Goal: Transaction & Acquisition: Purchase product/service

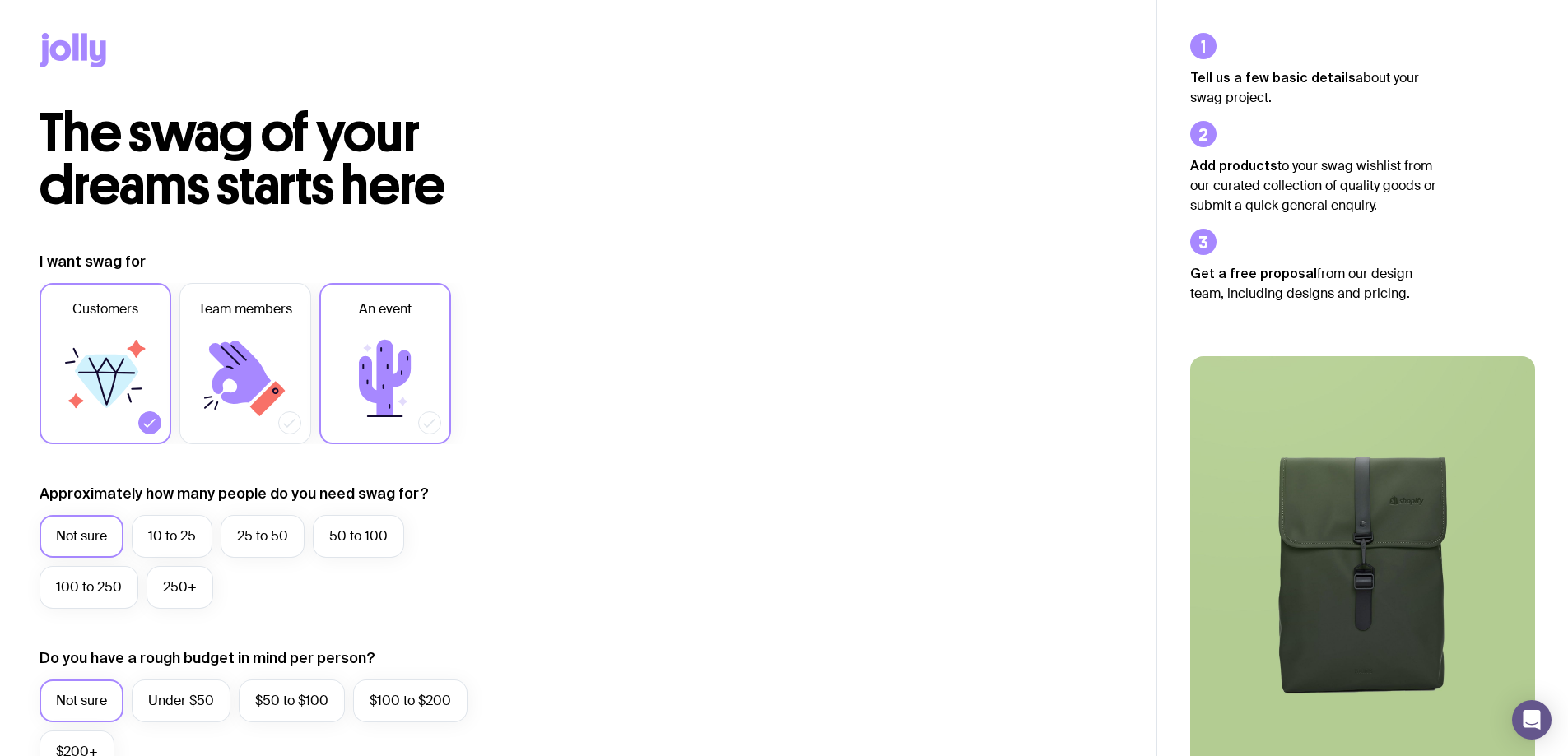
click at [361, 372] on icon at bounding box center [385, 378] width 52 height 77
click at [0, 0] on input "An event" at bounding box center [0, 0] width 0 height 0
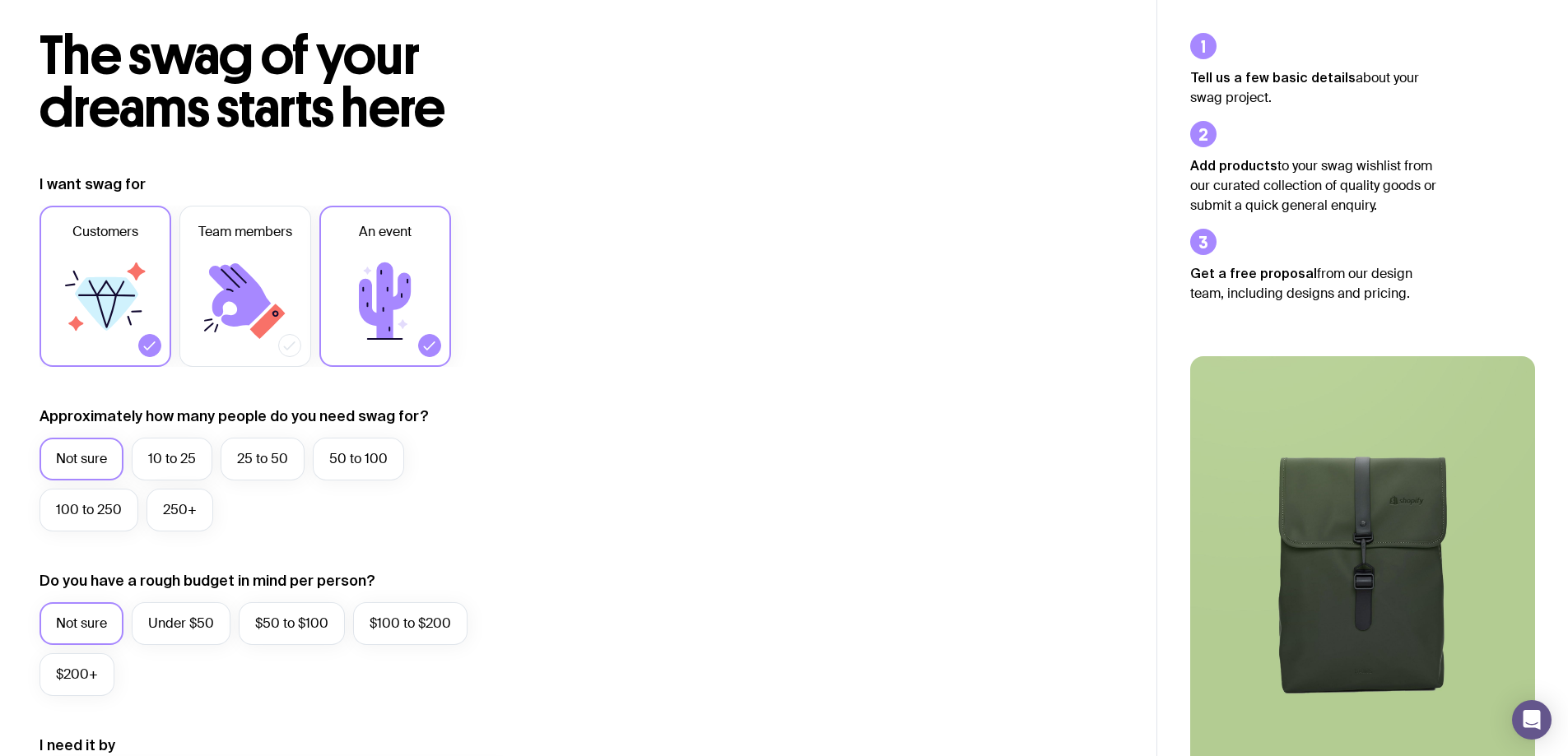
scroll to position [329, 0]
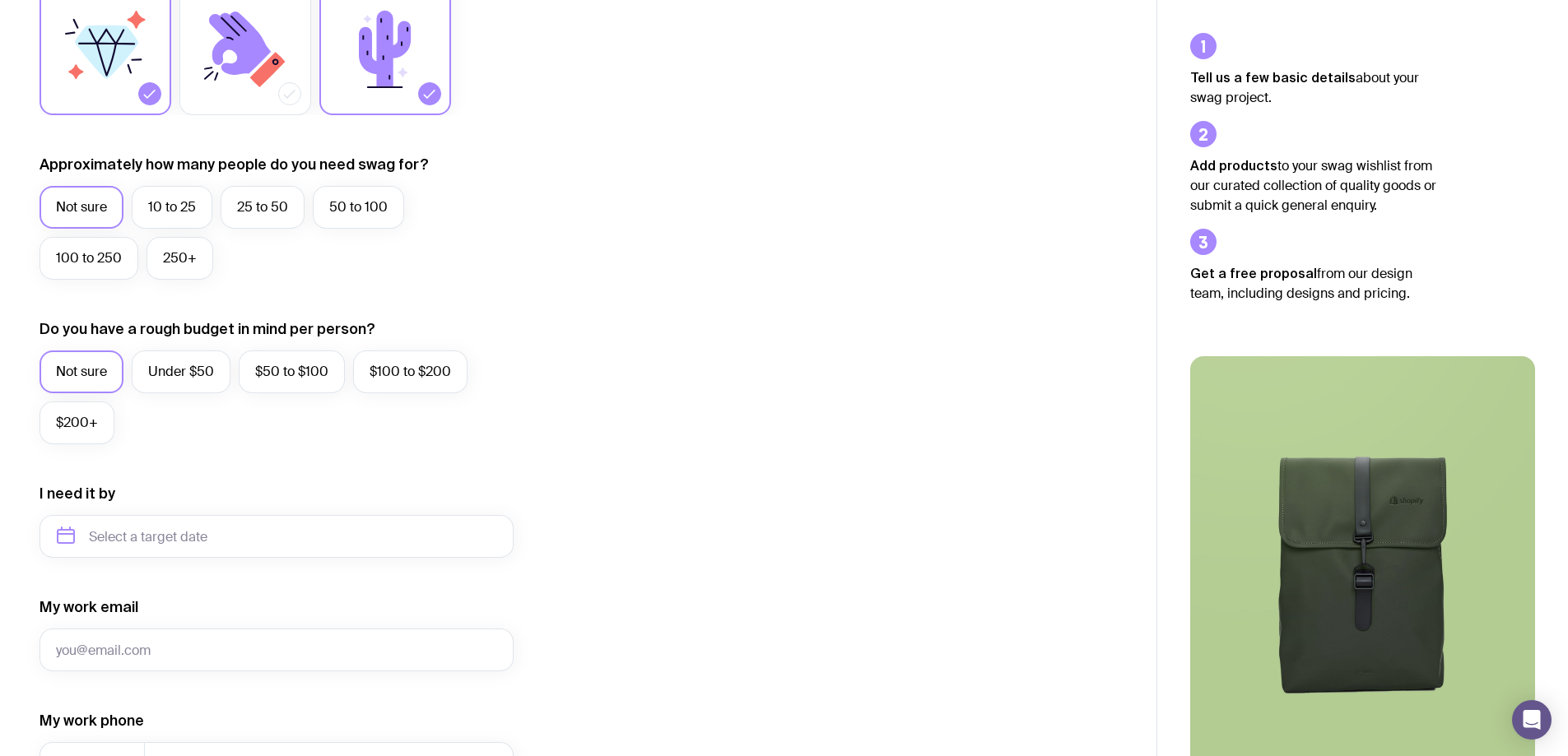
click at [109, 72] on icon at bounding box center [106, 53] width 63 height 54
click at [0, 0] on input "Customers" at bounding box center [0, 0] width 0 height 0
click at [185, 260] on label "250+" at bounding box center [180, 258] width 67 height 43
click at [0, 0] on input "250+" at bounding box center [0, 0] width 0 height 0
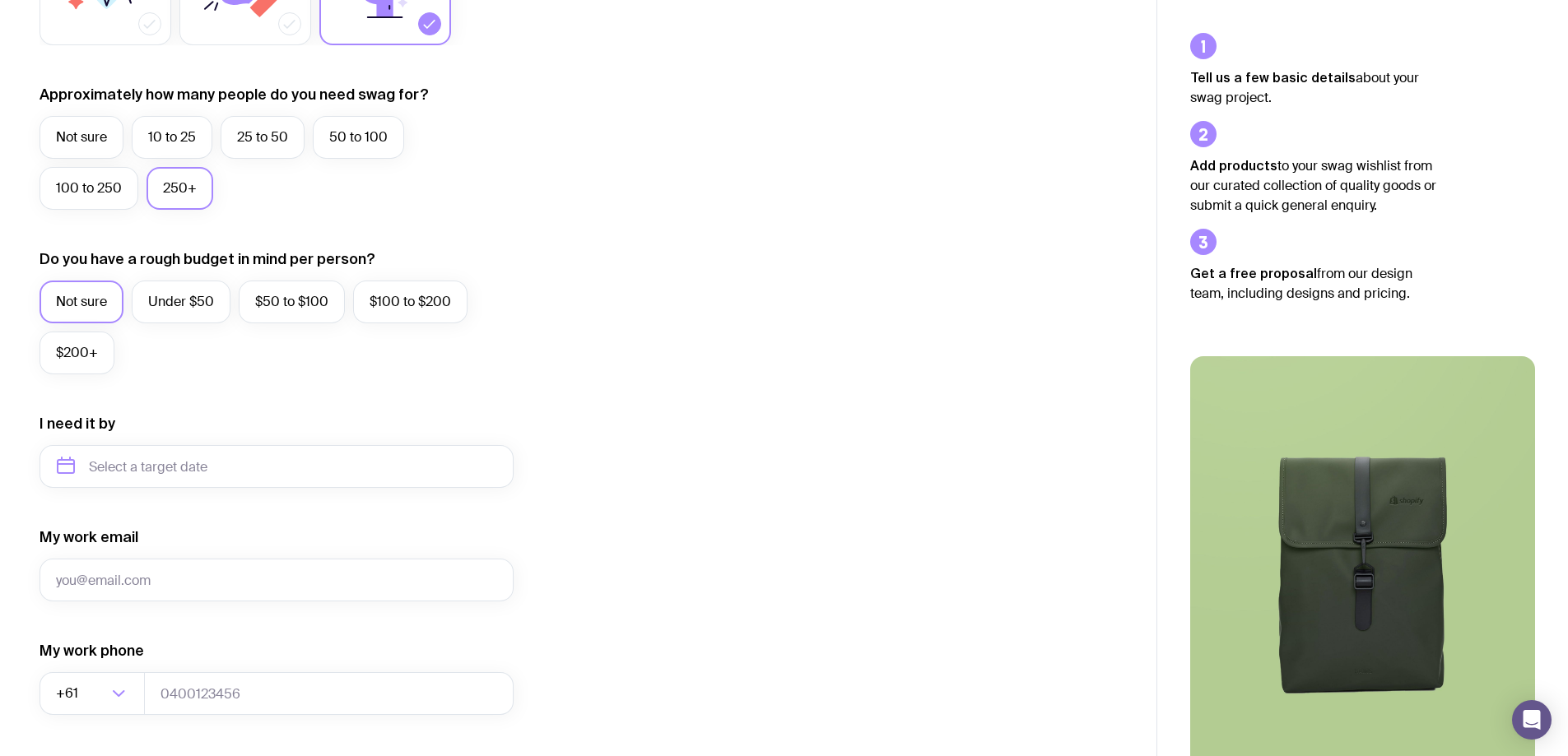
scroll to position [494, 0]
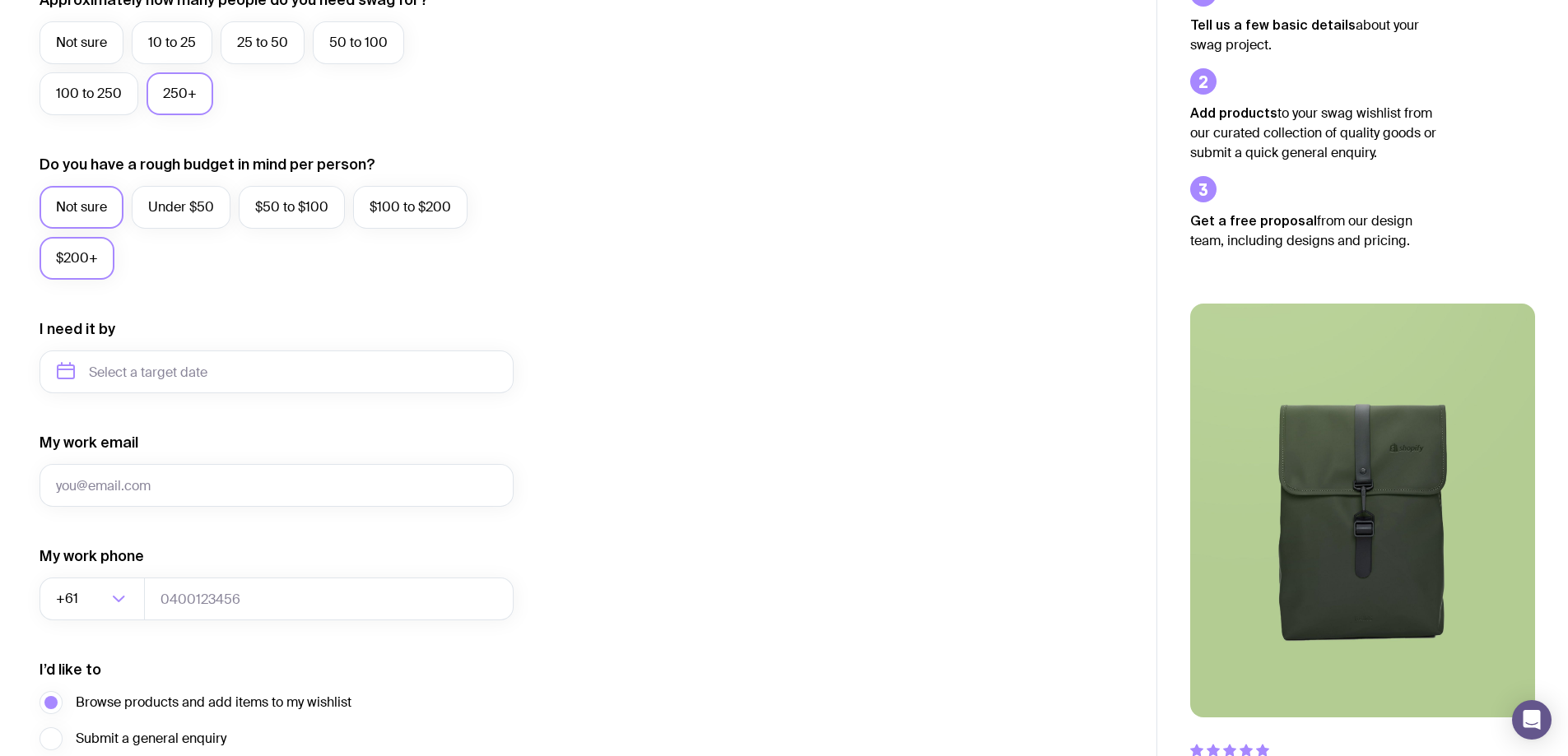
click at [93, 259] on label "$200+" at bounding box center [77, 258] width 75 height 43
click at [0, 0] on input "$200+" at bounding box center [0, 0] width 0 height 0
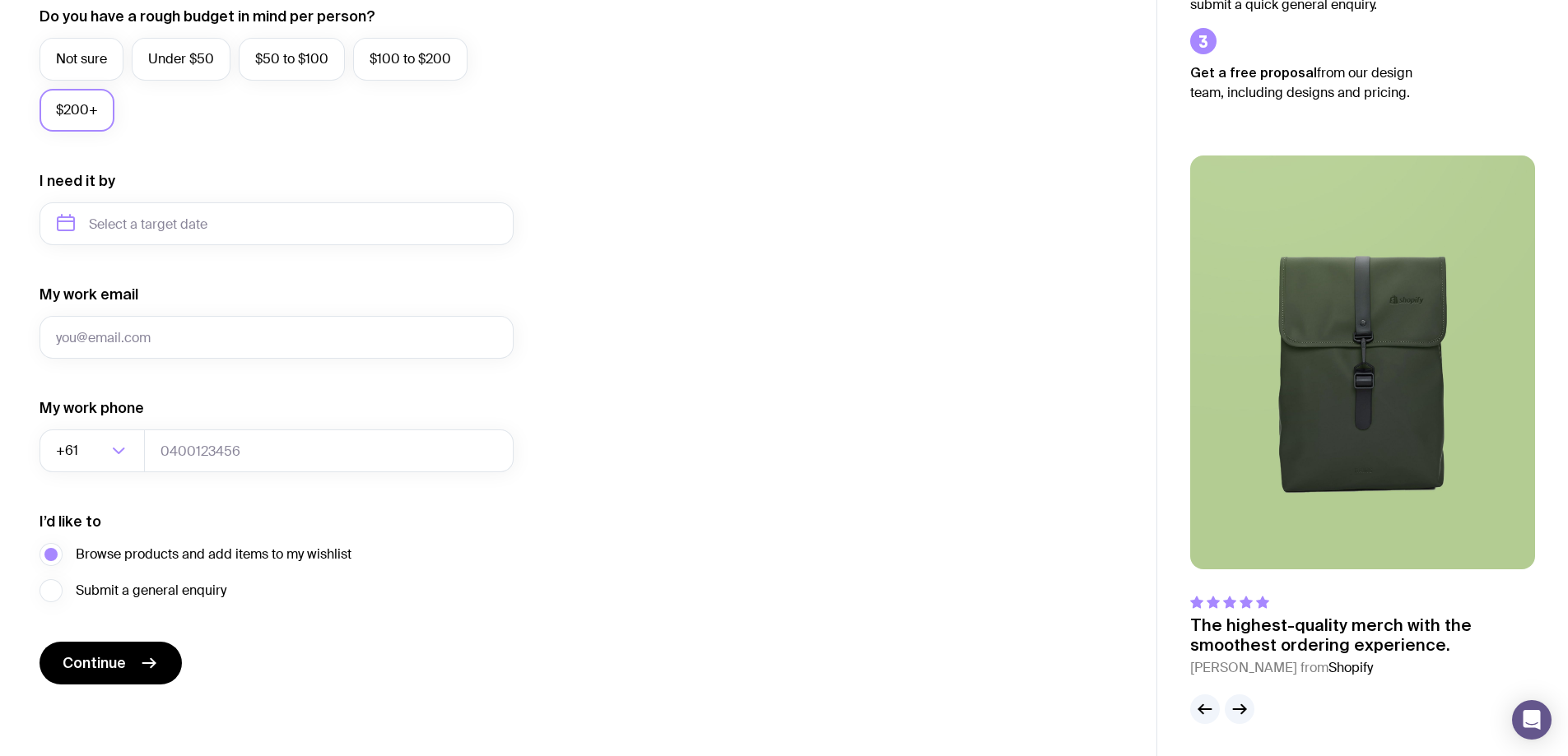
scroll to position [643, 0]
click at [201, 219] on input "text" at bounding box center [277, 223] width 474 height 43
click at [107, 409] on button "Sep" at bounding box center [78, 426] width 60 height 33
click at [183, 333] on input "My work email" at bounding box center [277, 337] width 474 height 43
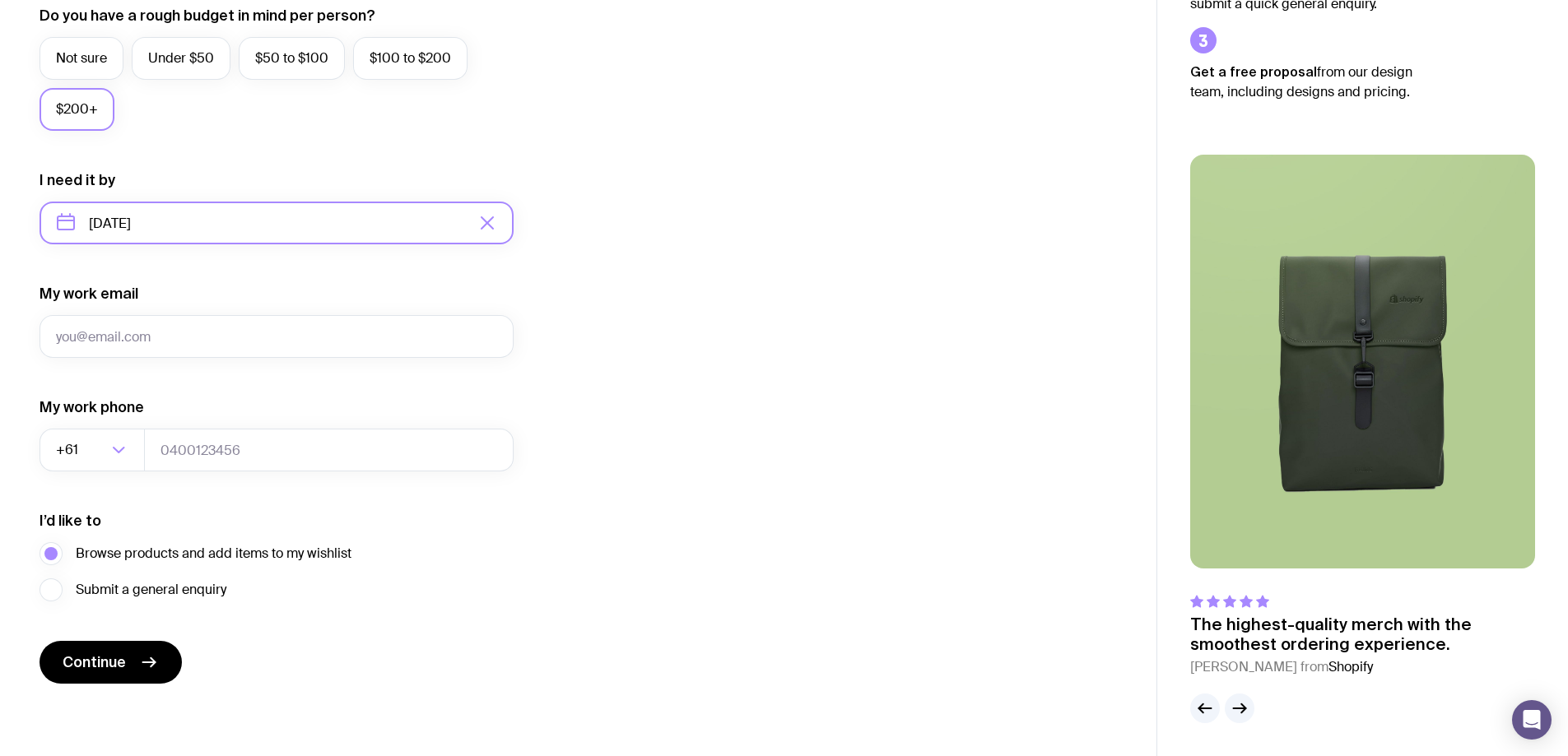
click at [179, 220] on input "[DATE]" at bounding box center [277, 223] width 474 height 43
click at [182, 418] on button "Nov" at bounding box center [212, 426] width 60 height 33
type input "[DATE]"
click at [633, 366] on div "I want swag for Customers Team members An event Approximately how many people d…" at bounding box center [579, 146] width 1077 height 1074
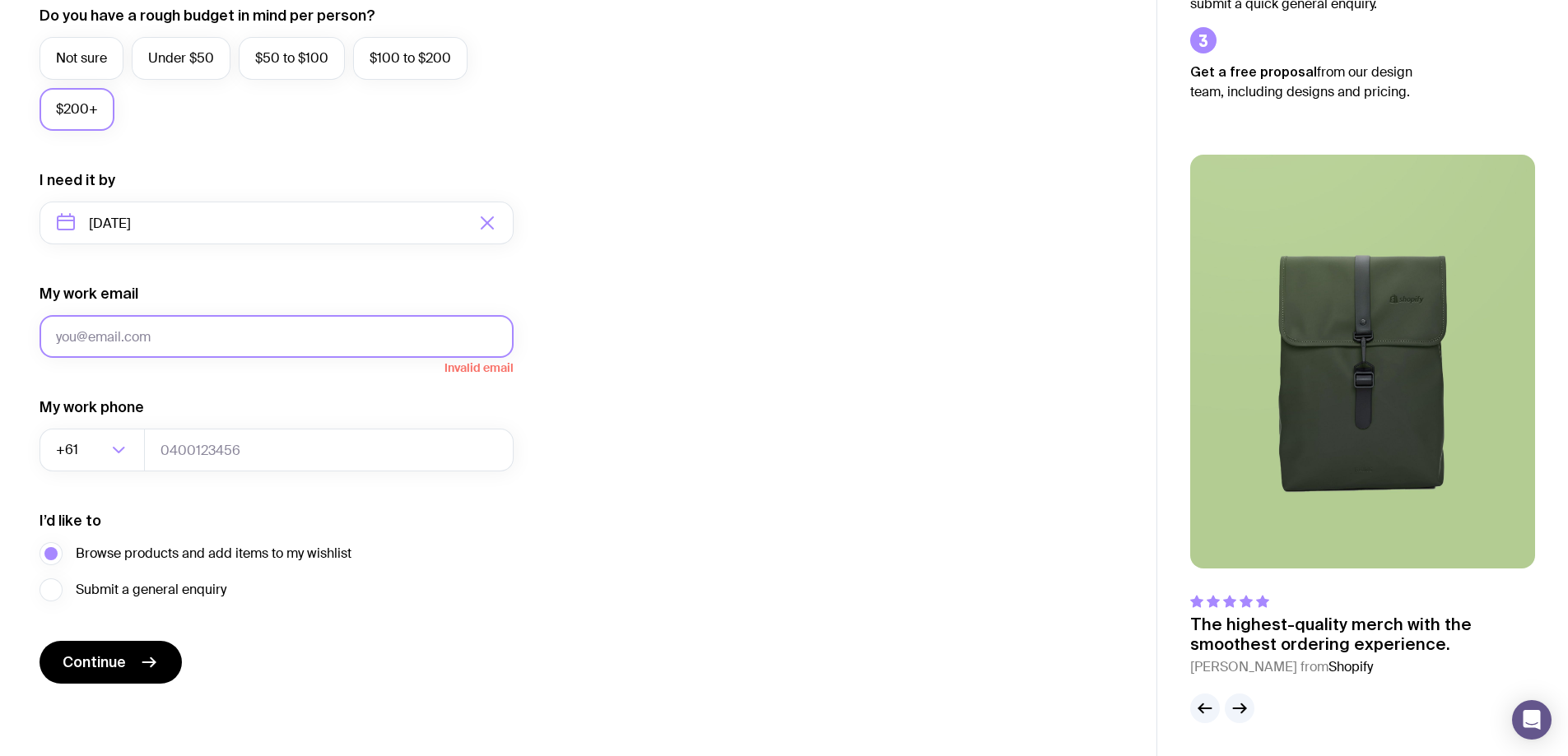
click at [204, 341] on input "My work email" at bounding box center [277, 337] width 474 height 43
click at [661, 296] on div "I want swag for Customers Team members An event Approximately how many people d…" at bounding box center [579, 146] width 1077 height 1074
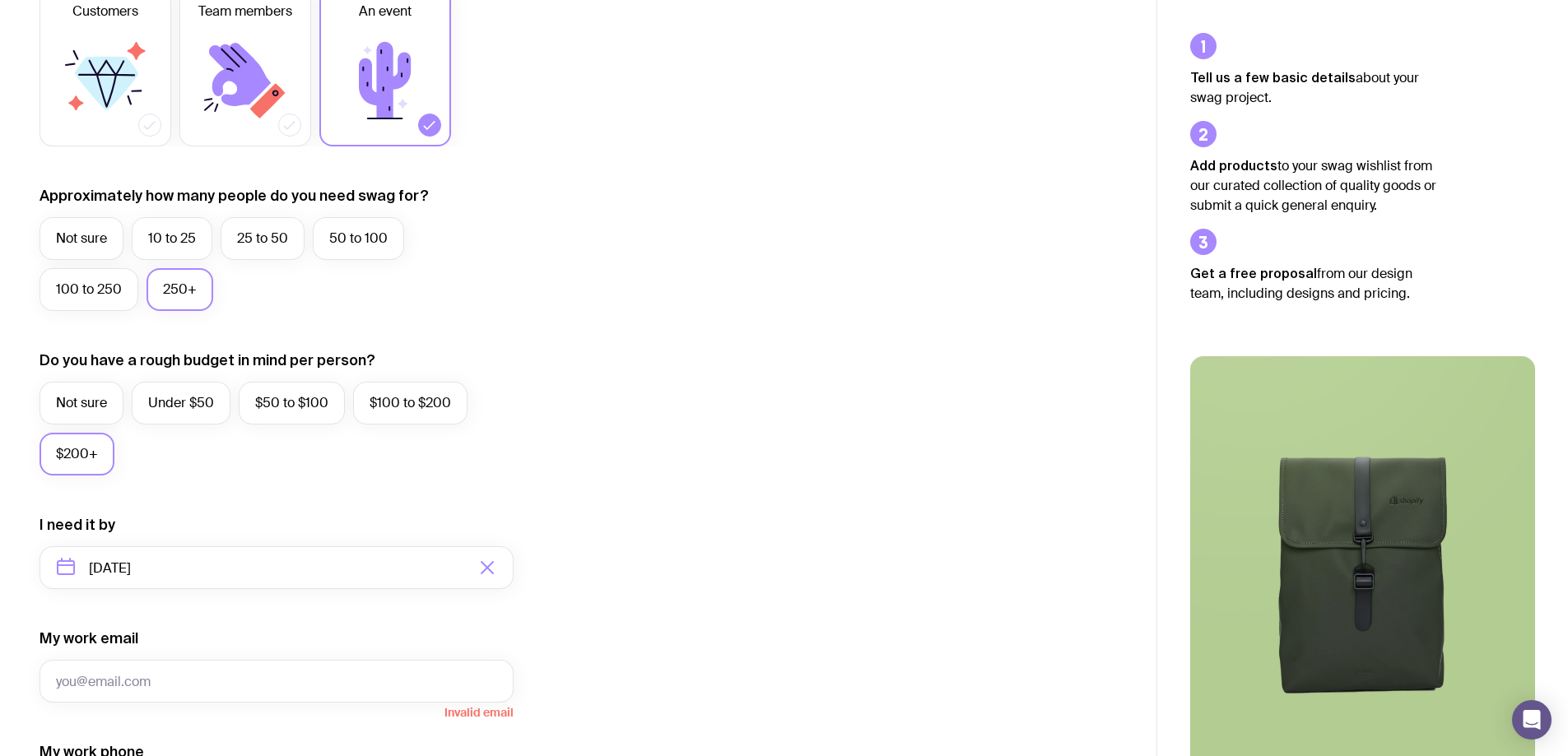
scroll to position [0, 0]
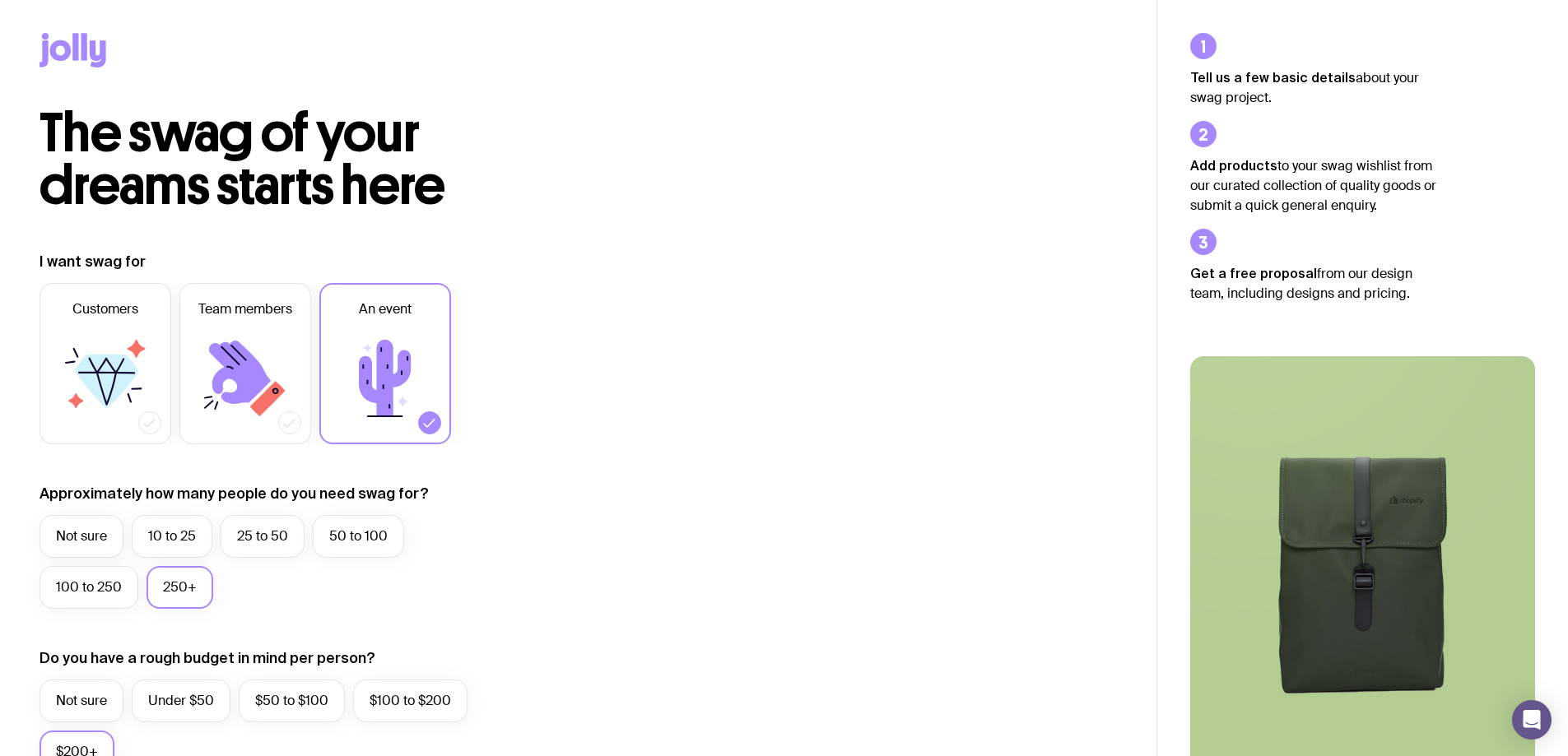
click at [84, 56] on icon at bounding box center [84, 46] width 6 height 27
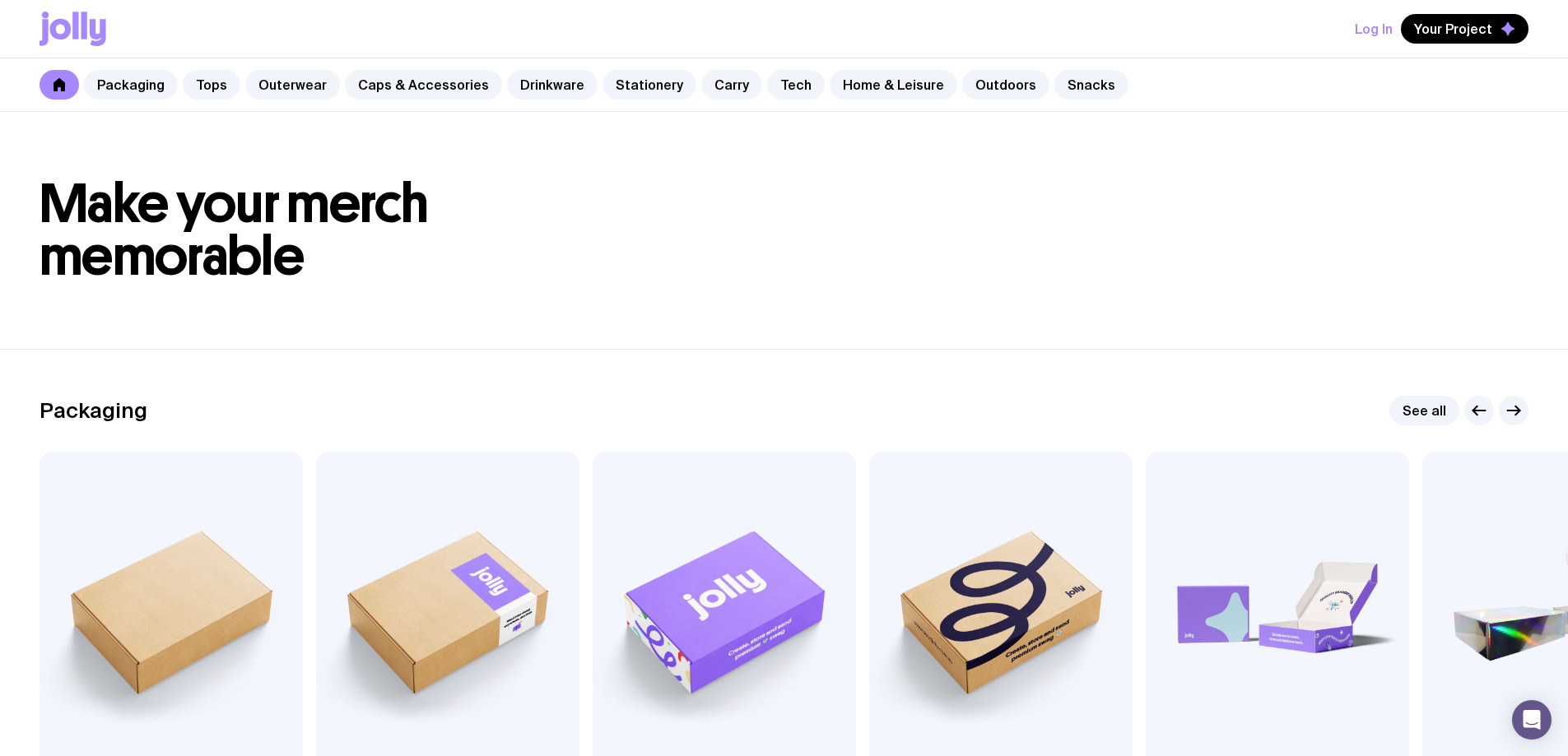
click at [1078, 236] on h1 "Make your merch memorable" at bounding box center [784, 230] width 1489 height 105
click at [143, 85] on link "Packaging" at bounding box center [131, 85] width 93 height 30
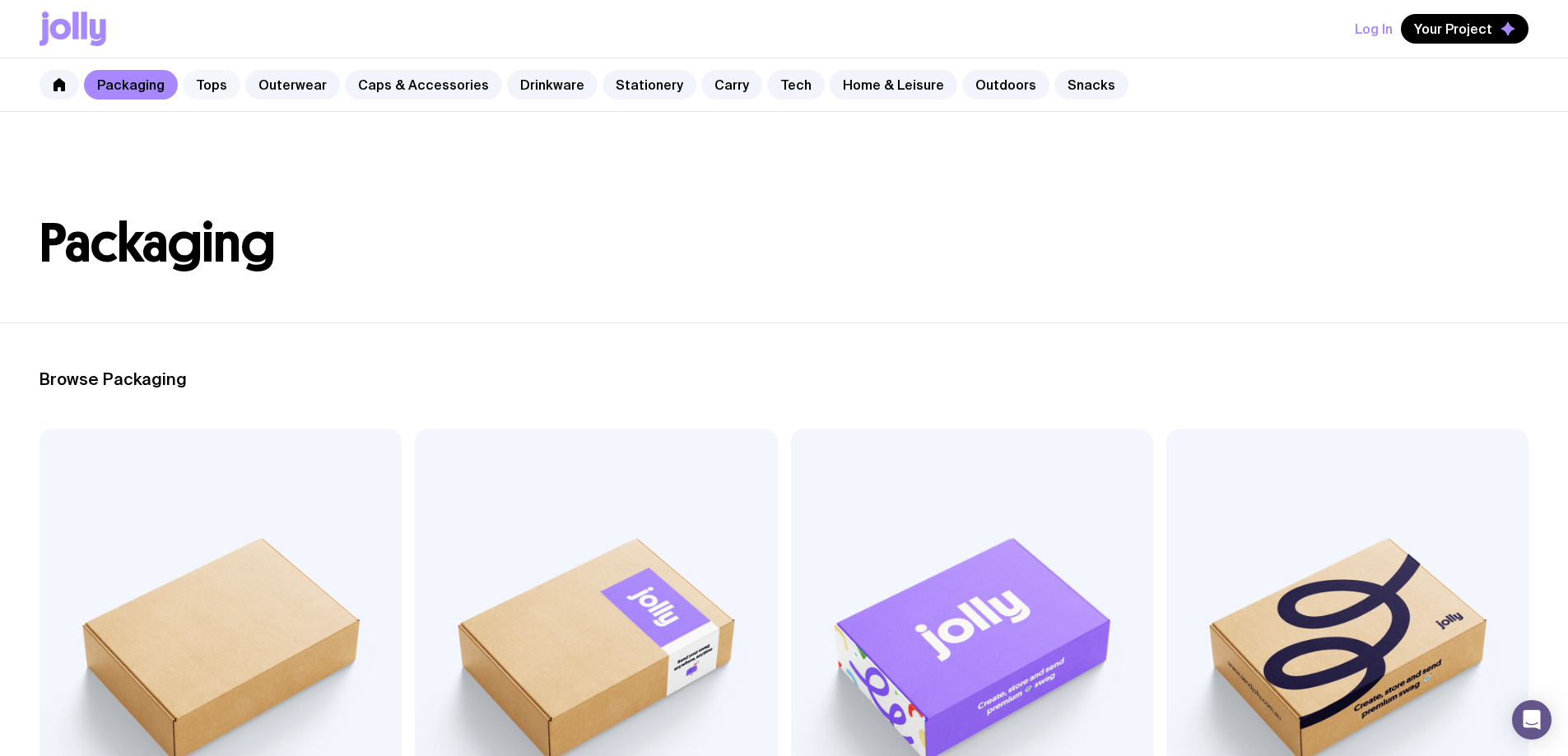
click at [205, 83] on link "Tops" at bounding box center [211, 85] width 57 height 30
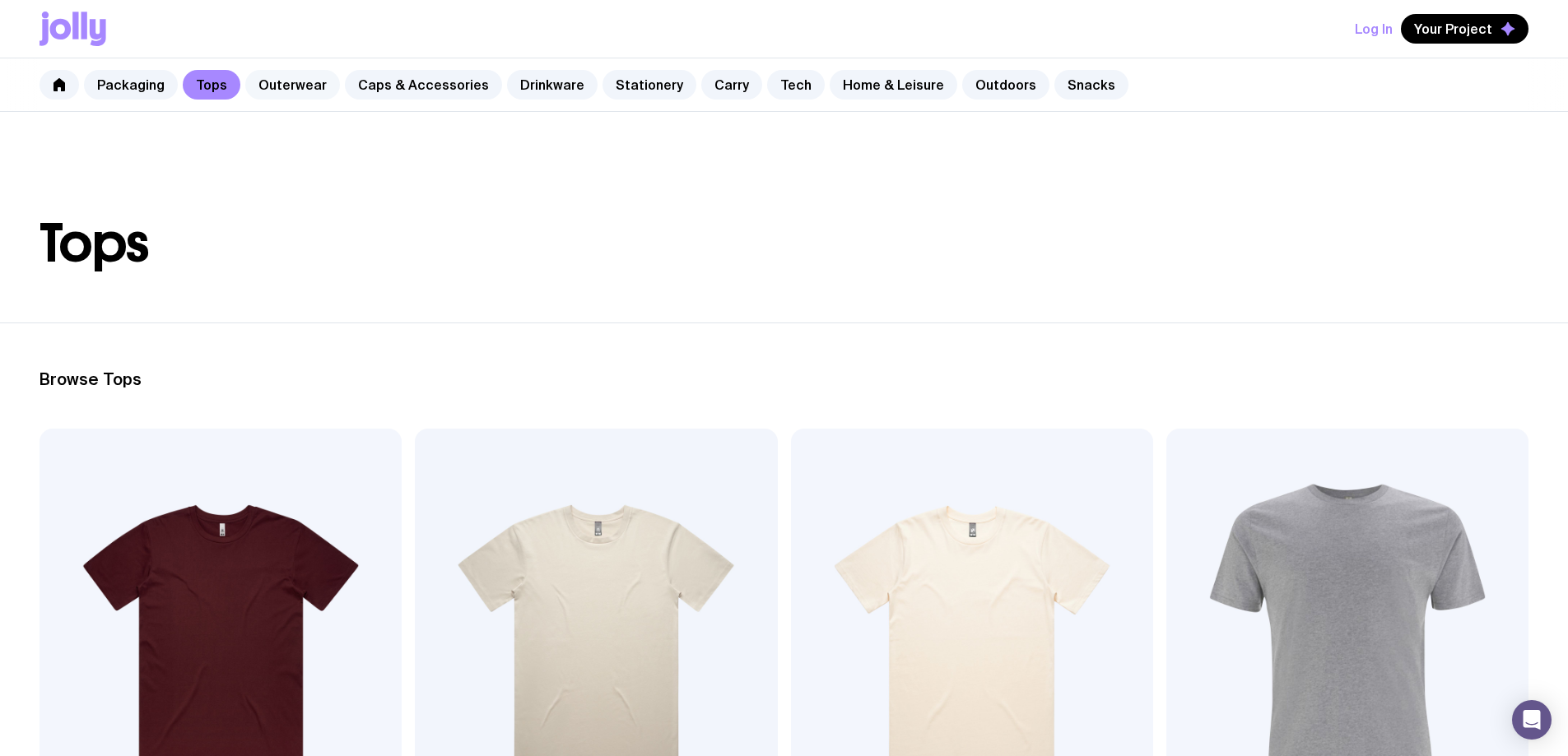
click at [279, 83] on link "Outerwear" at bounding box center [292, 85] width 94 height 30
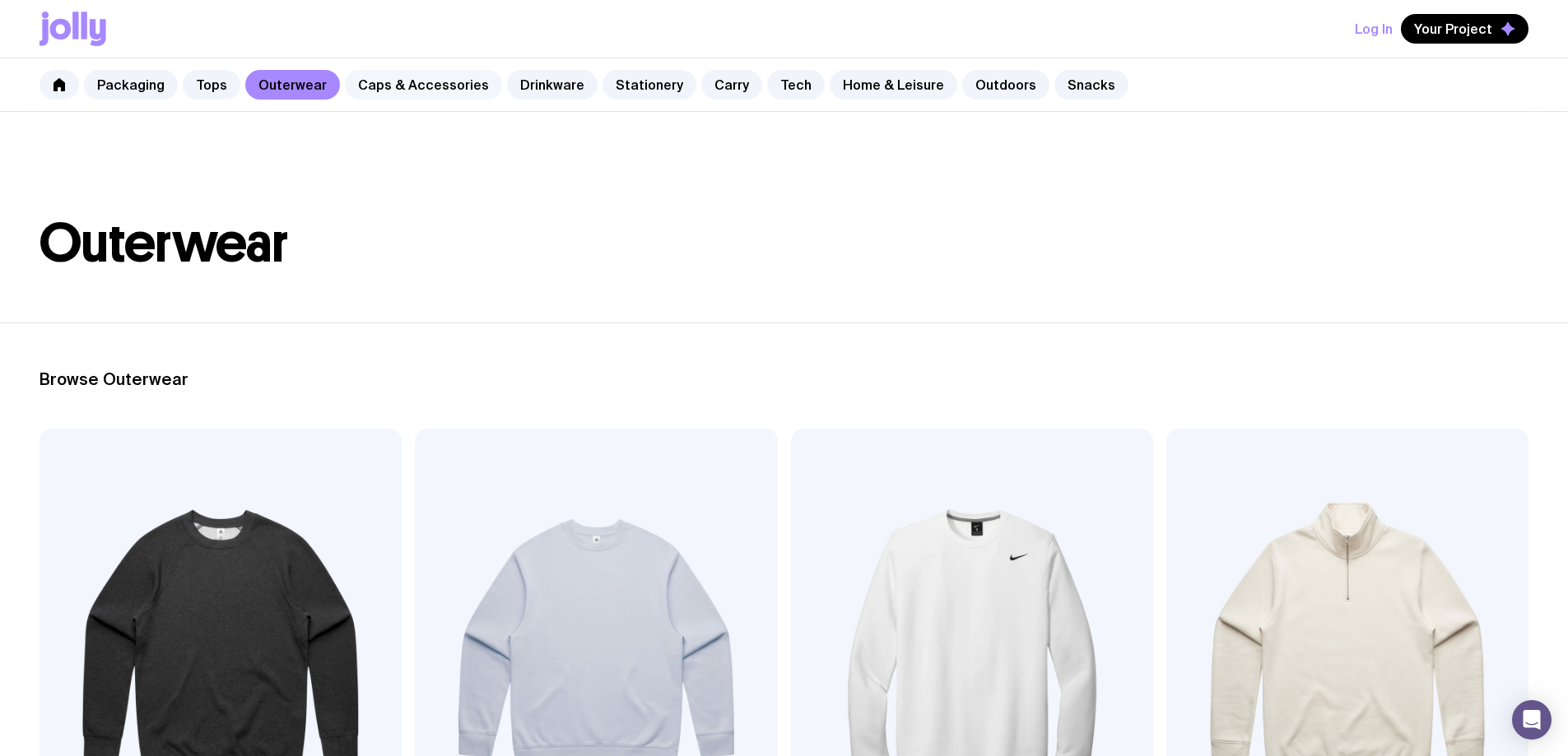
click at [423, 86] on link "Caps & Accessories" at bounding box center [424, 85] width 157 height 30
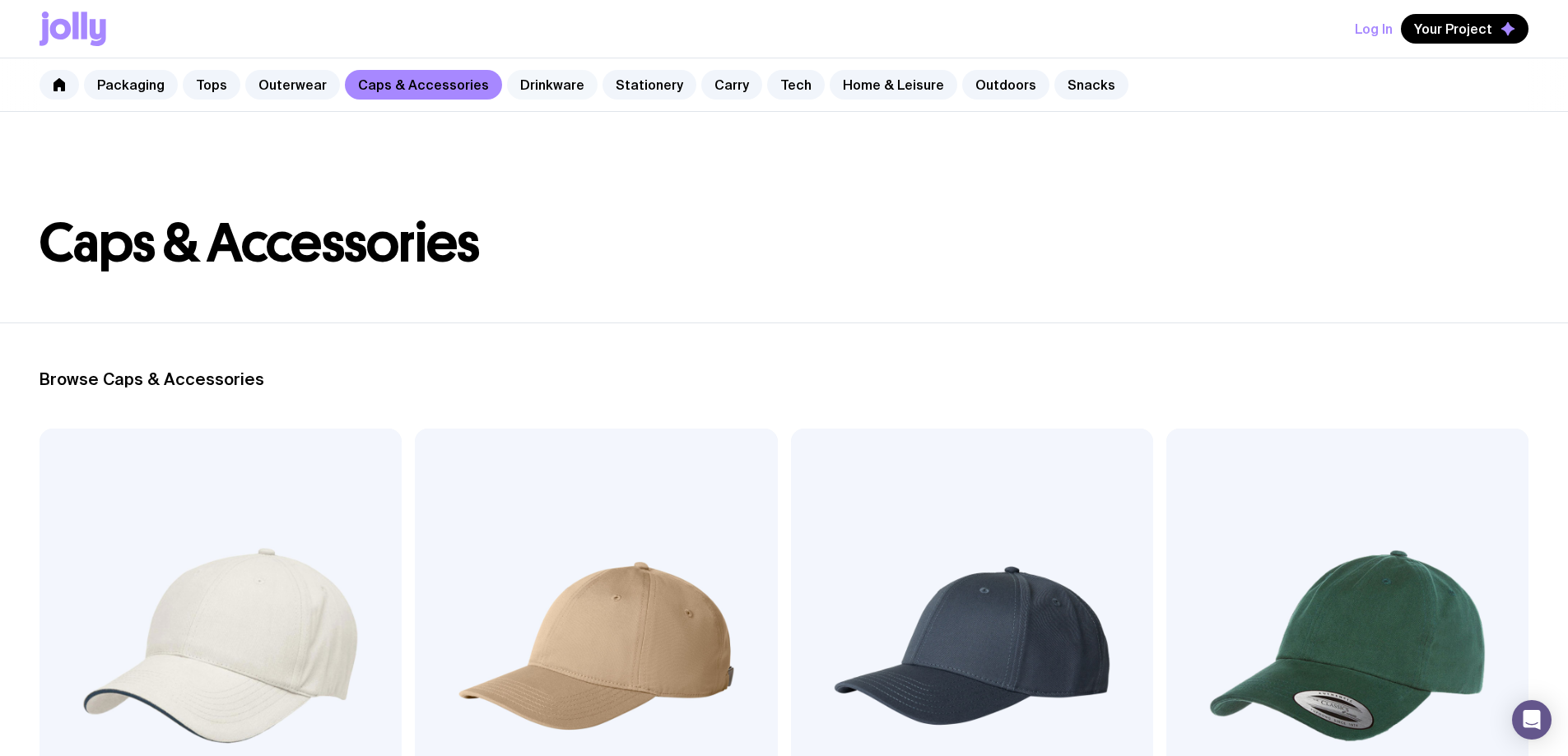
click at [552, 83] on link "Drinkware" at bounding box center [553, 85] width 91 height 30
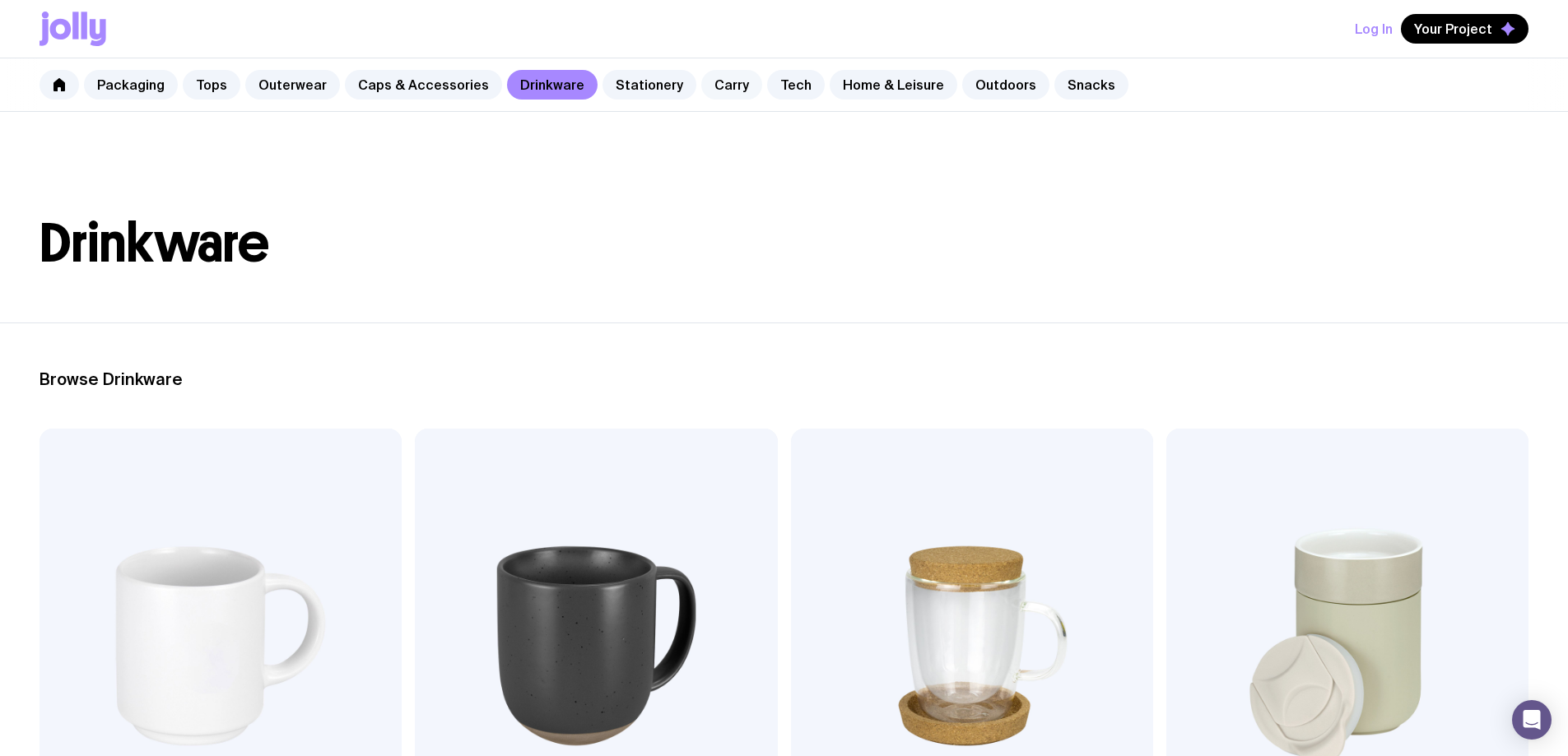
drag, startPoint x: 646, startPoint y: 93, endPoint x: 679, endPoint y: 86, distance: 33.7
click at [648, 93] on link "Stationery" at bounding box center [649, 85] width 93 height 30
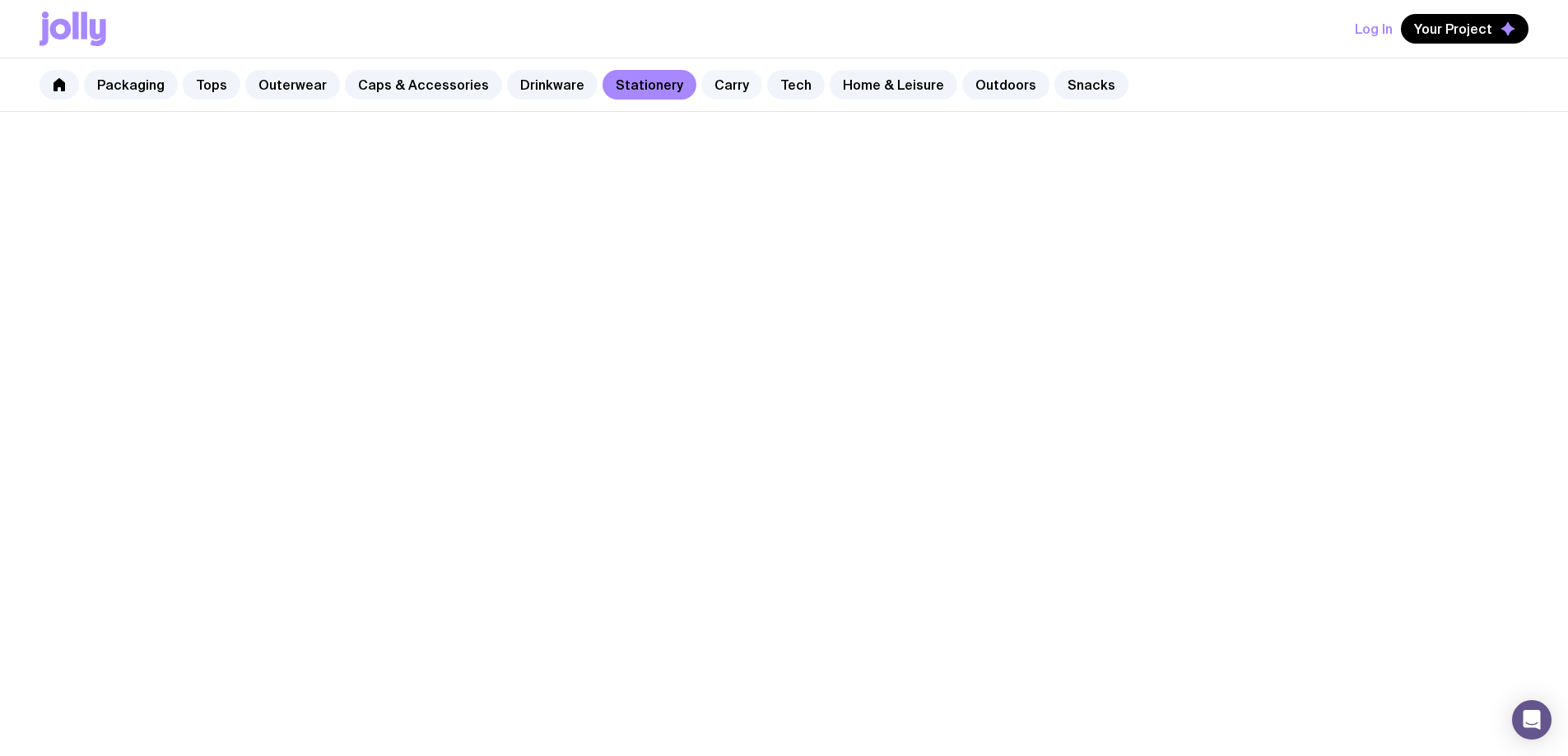
scroll to position [78, 0]
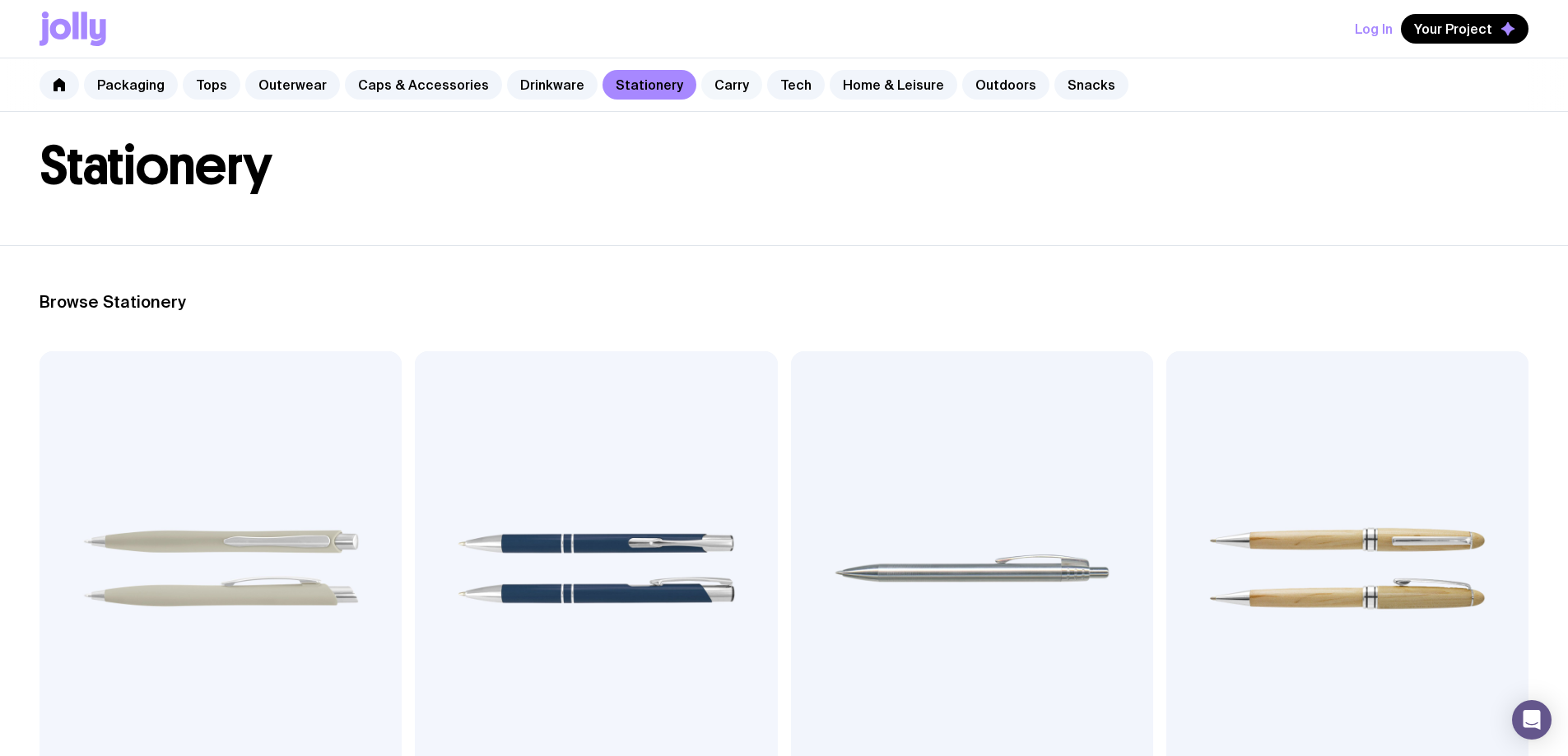
click at [713, 90] on link "Carry" at bounding box center [732, 85] width 61 height 30
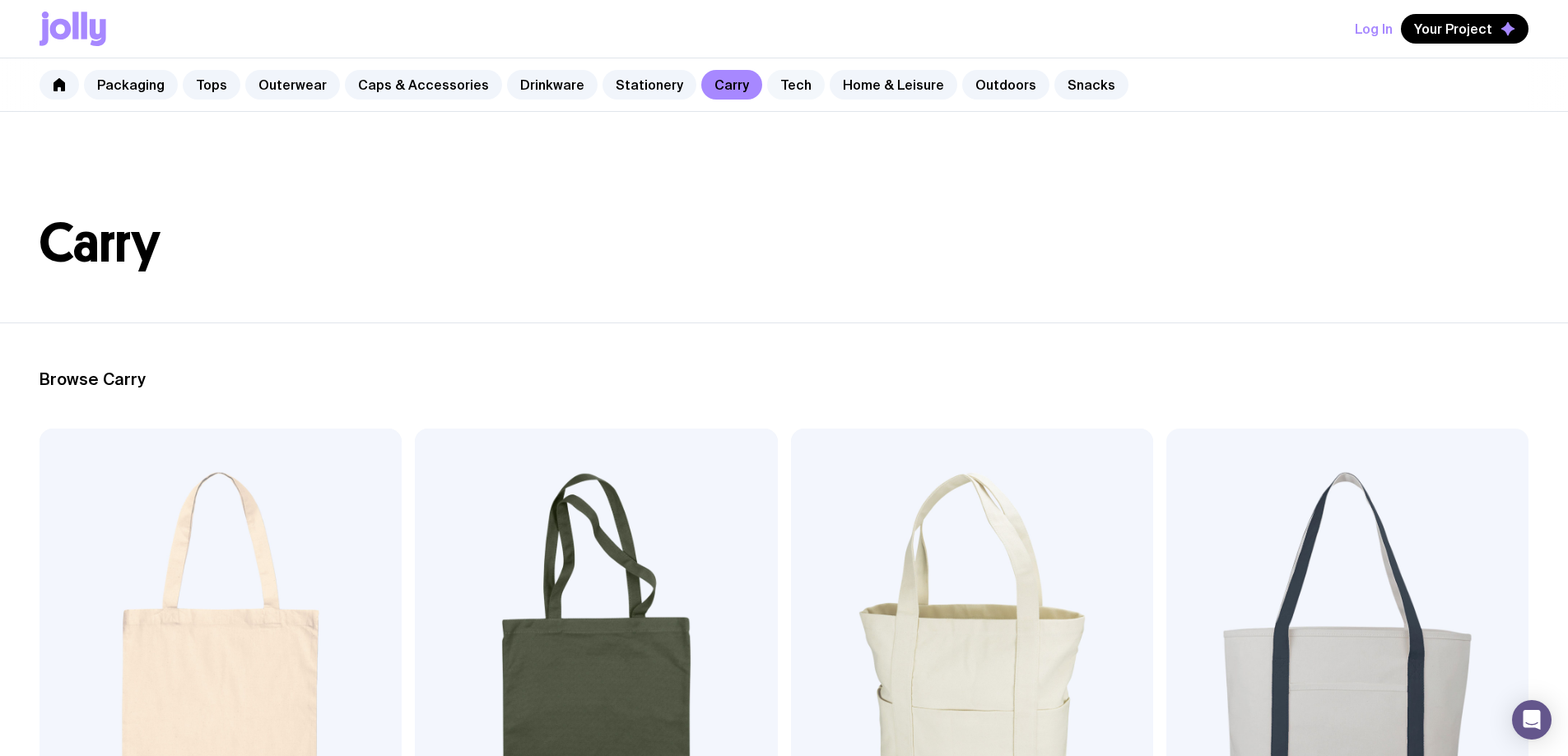
click at [776, 85] on link "Tech" at bounding box center [796, 85] width 57 height 30
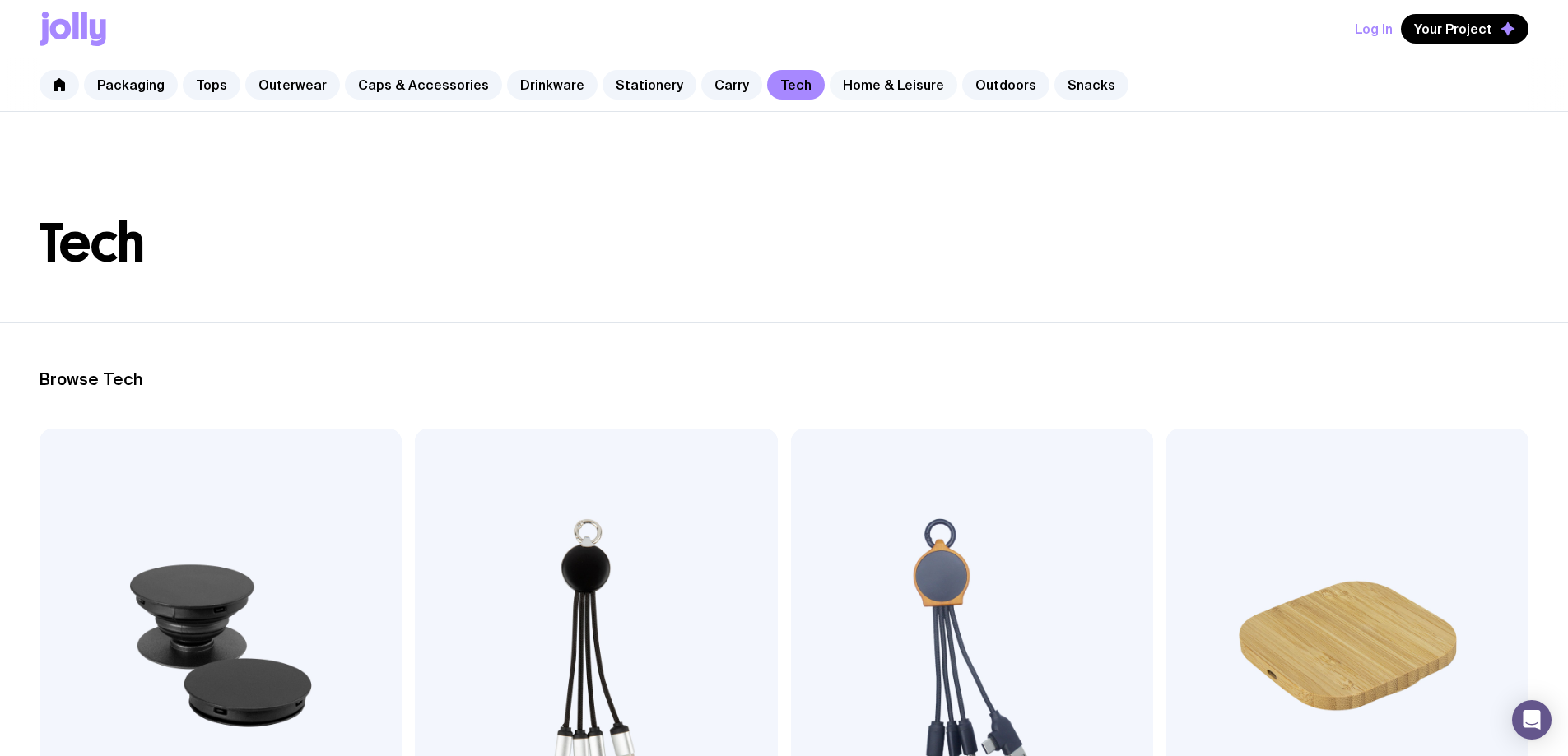
click at [875, 86] on link "Home & Leisure" at bounding box center [893, 85] width 128 height 30
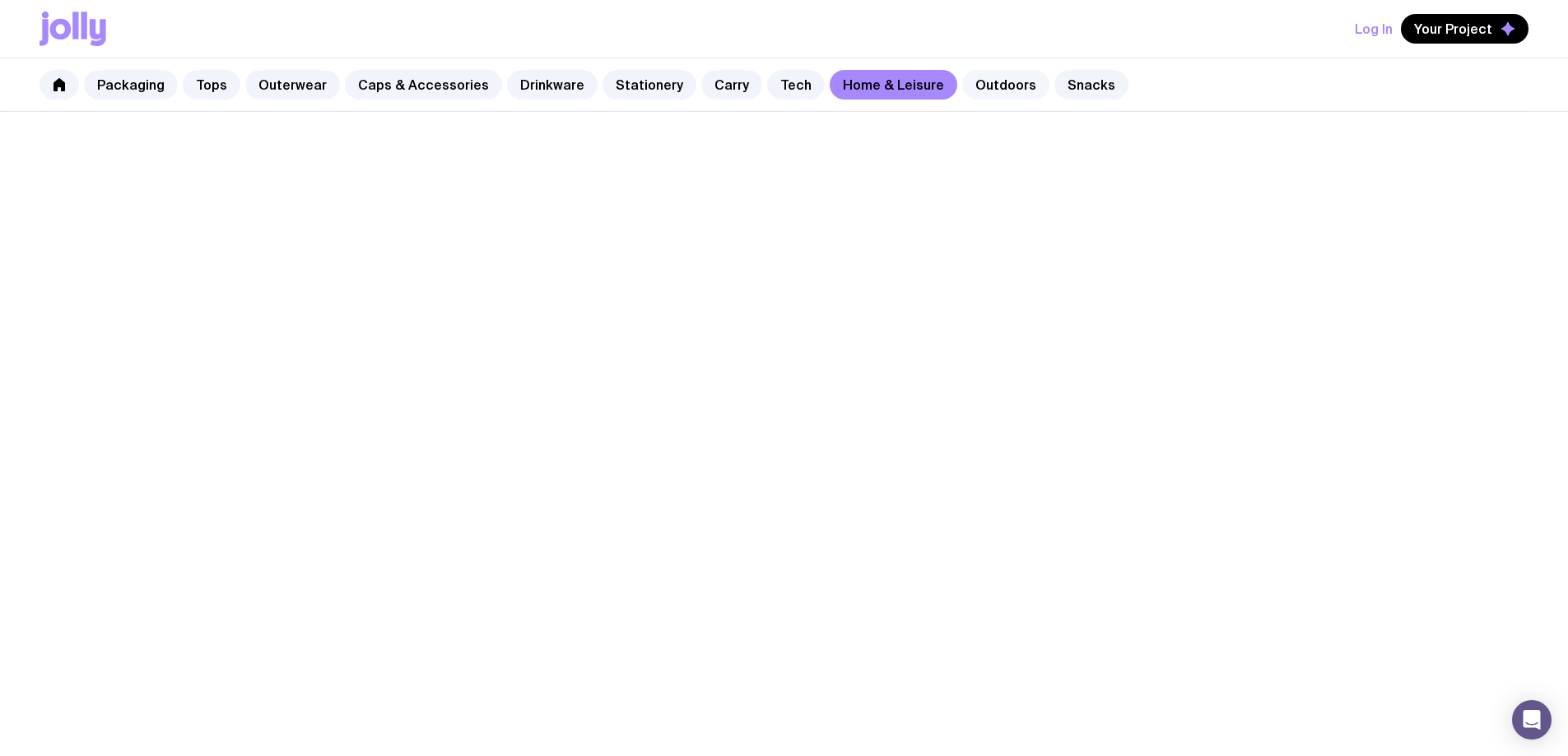
click at [972, 86] on link "Outdoors" at bounding box center [1006, 85] width 87 height 30
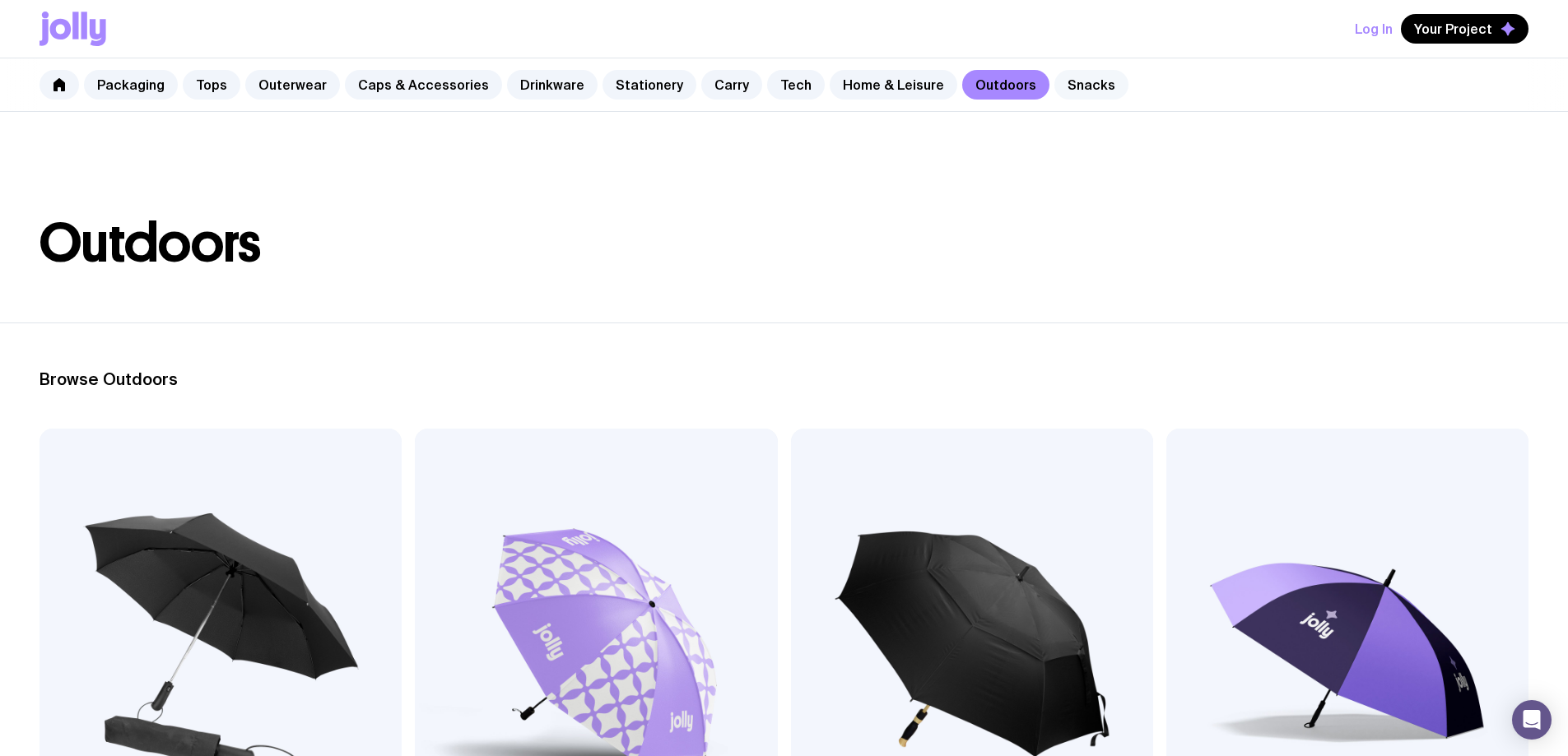
click at [1054, 86] on link "Snacks" at bounding box center [1091, 85] width 74 height 30
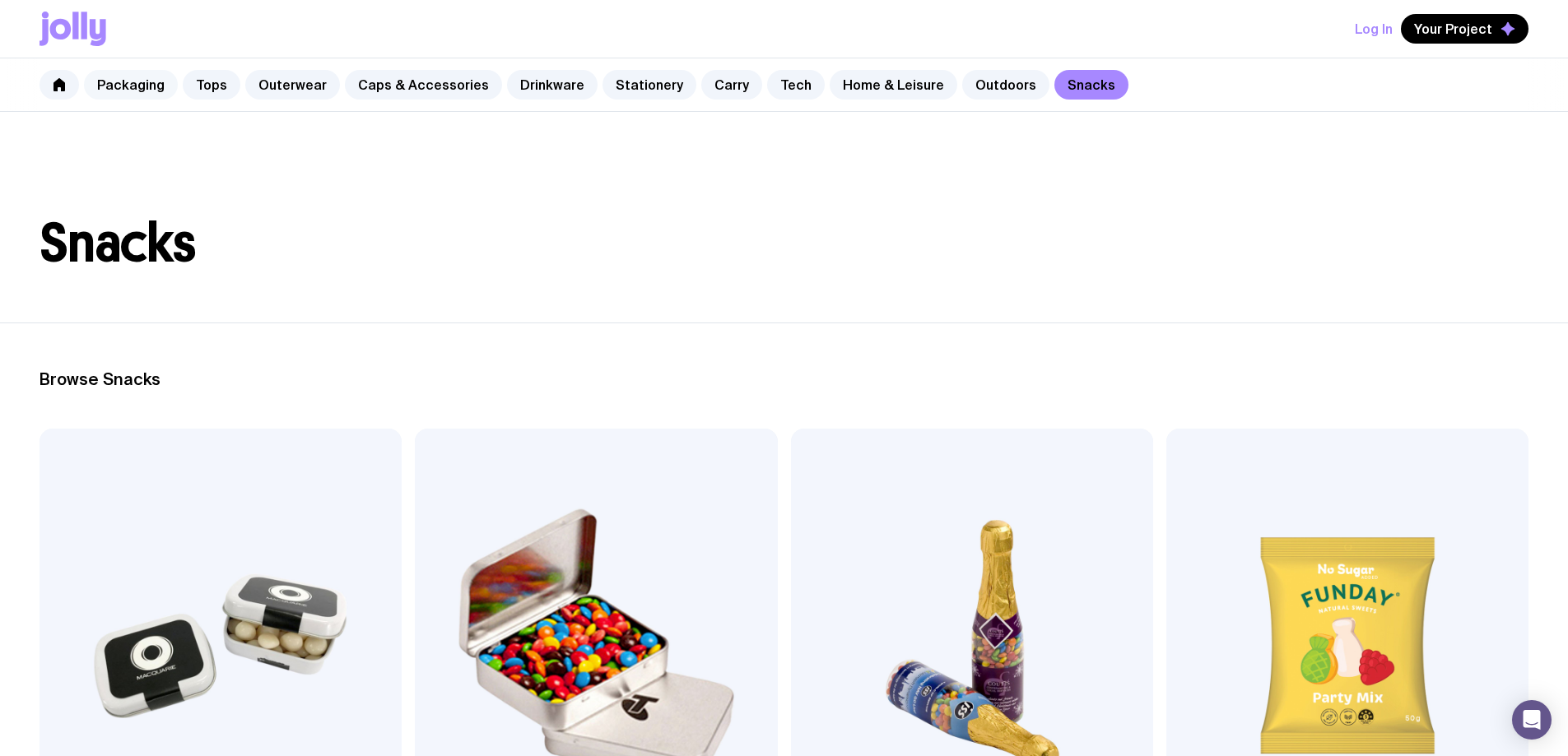
drag, startPoint x: 122, startPoint y: 91, endPoint x: 136, endPoint y: 91, distance: 14.0
click at [123, 91] on link "Packaging" at bounding box center [131, 85] width 93 height 30
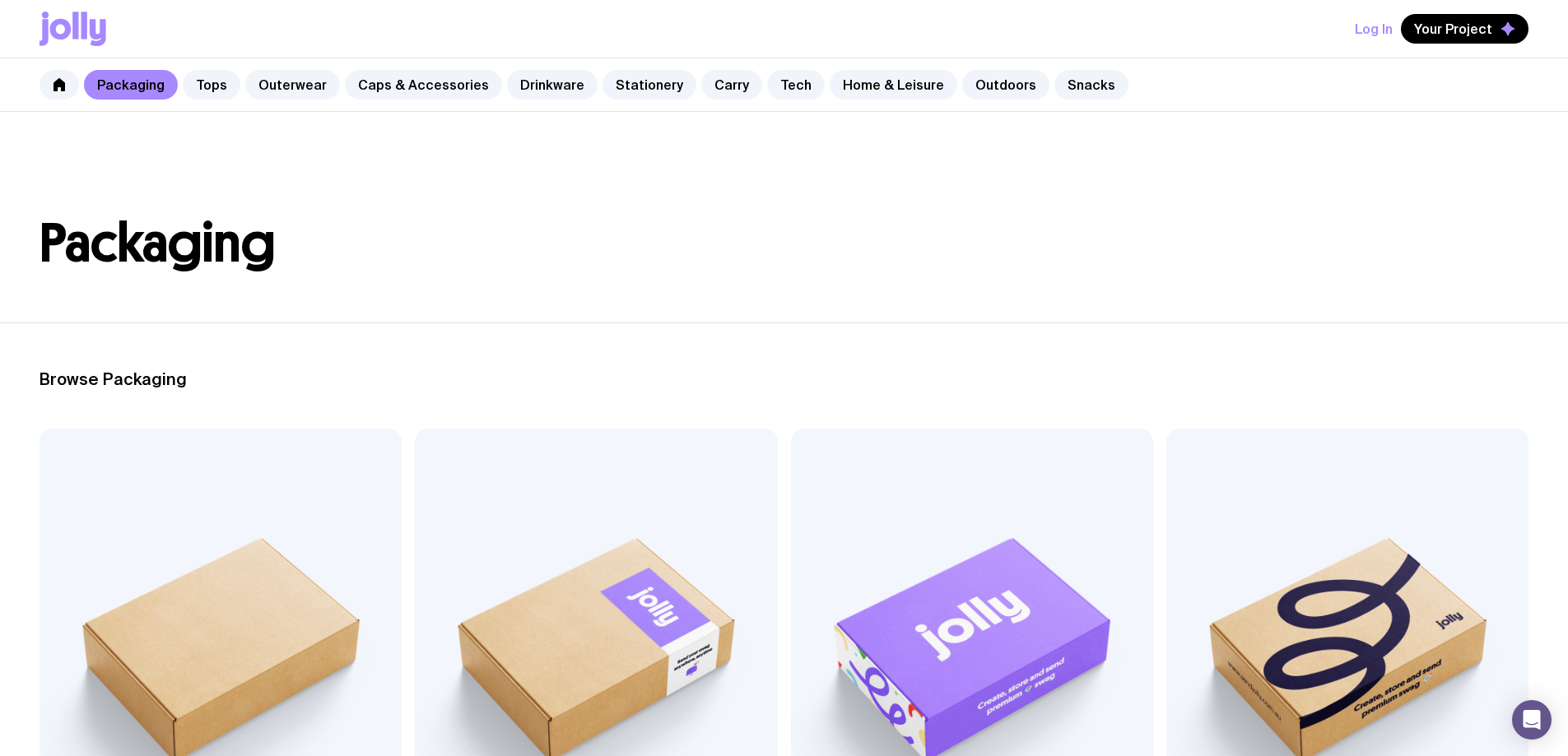
click at [504, 551] on img at bounding box center [595, 646] width 362 height 435
click at [88, 37] on icon at bounding box center [73, 28] width 67 height 34
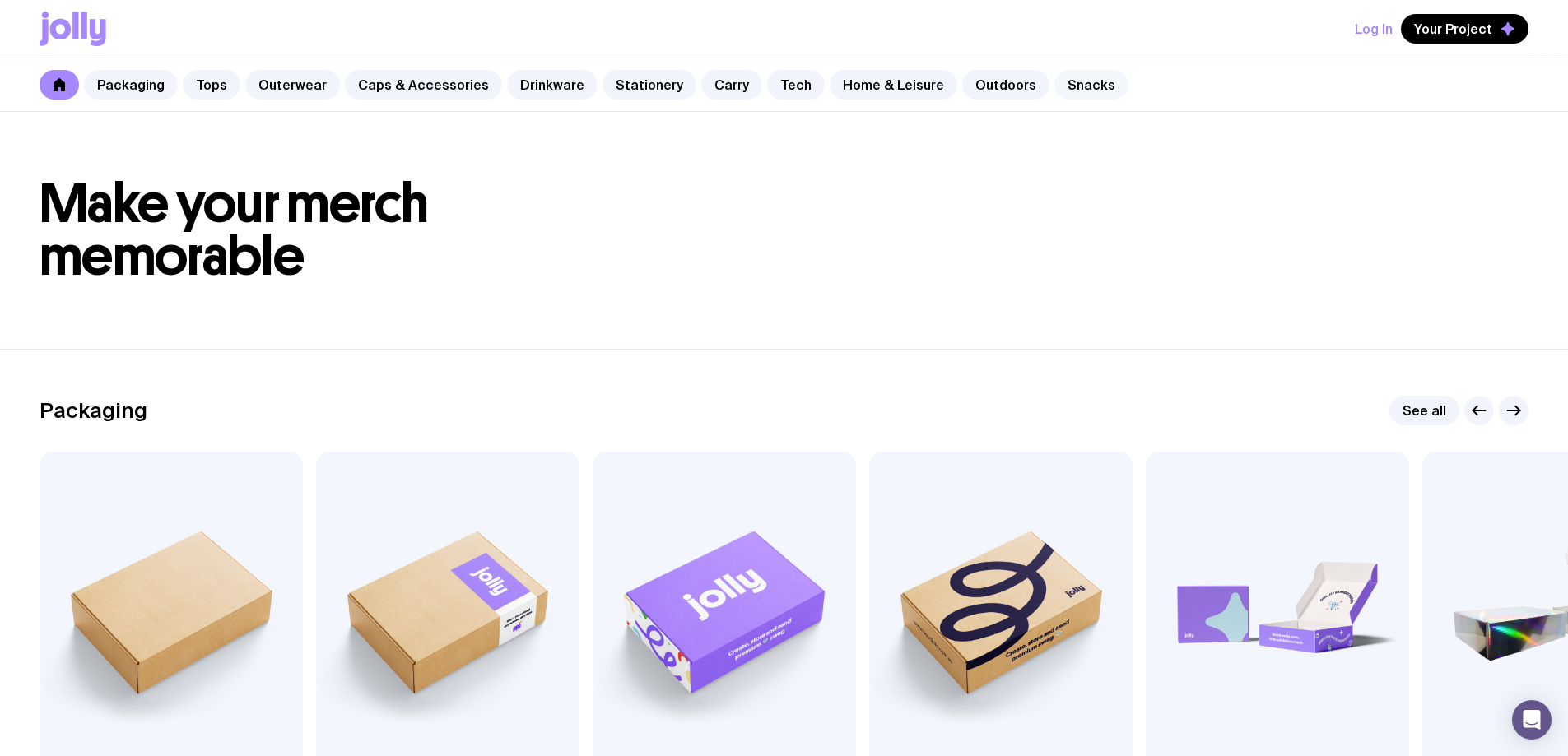
click at [1062, 81] on link "Snacks" at bounding box center [1091, 85] width 74 height 30
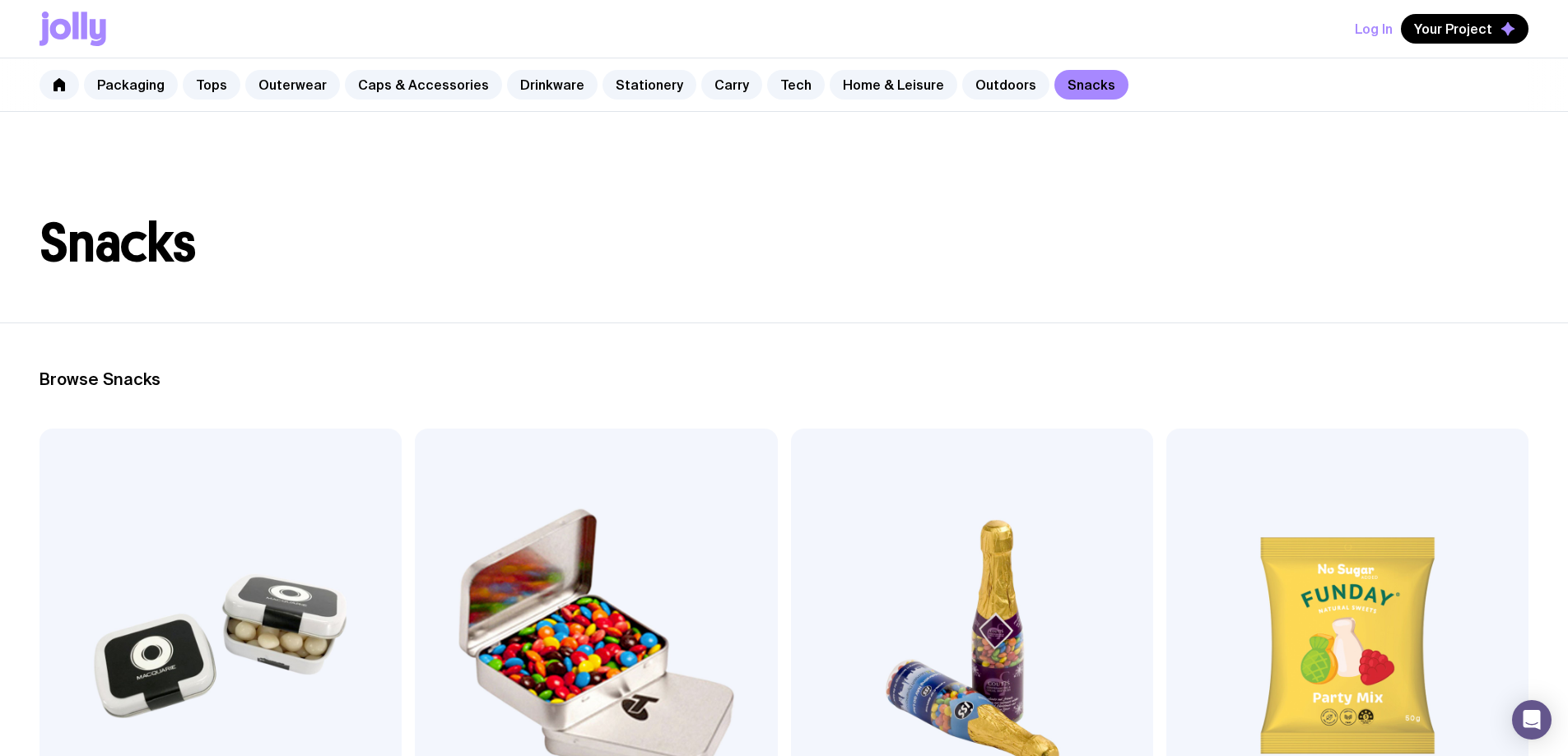
click at [791, 526] on img at bounding box center [972, 646] width 362 height 435
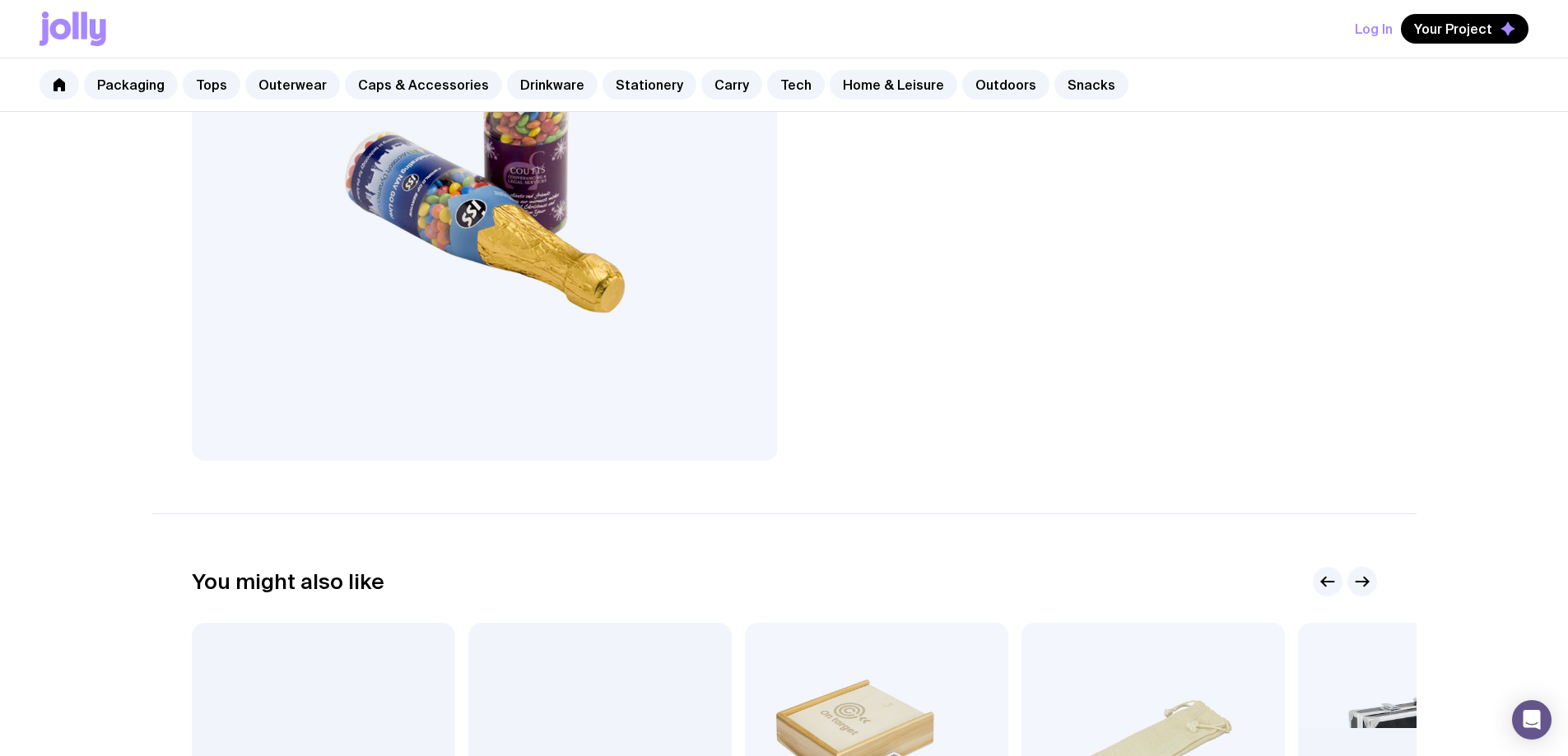
scroll to position [165, 0]
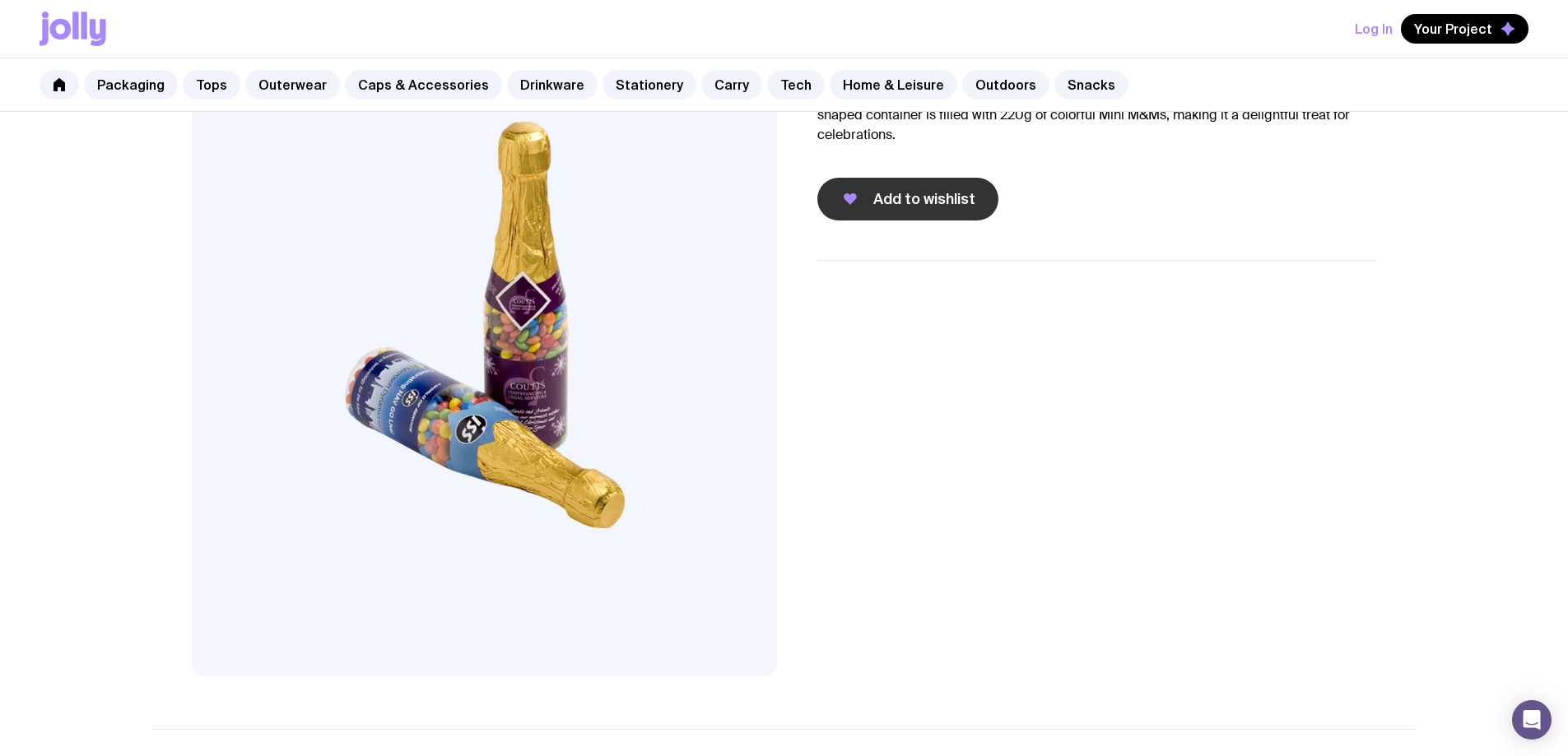
click at [904, 209] on button "Add to wishlist" at bounding box center [908, 199] width 181 height 43
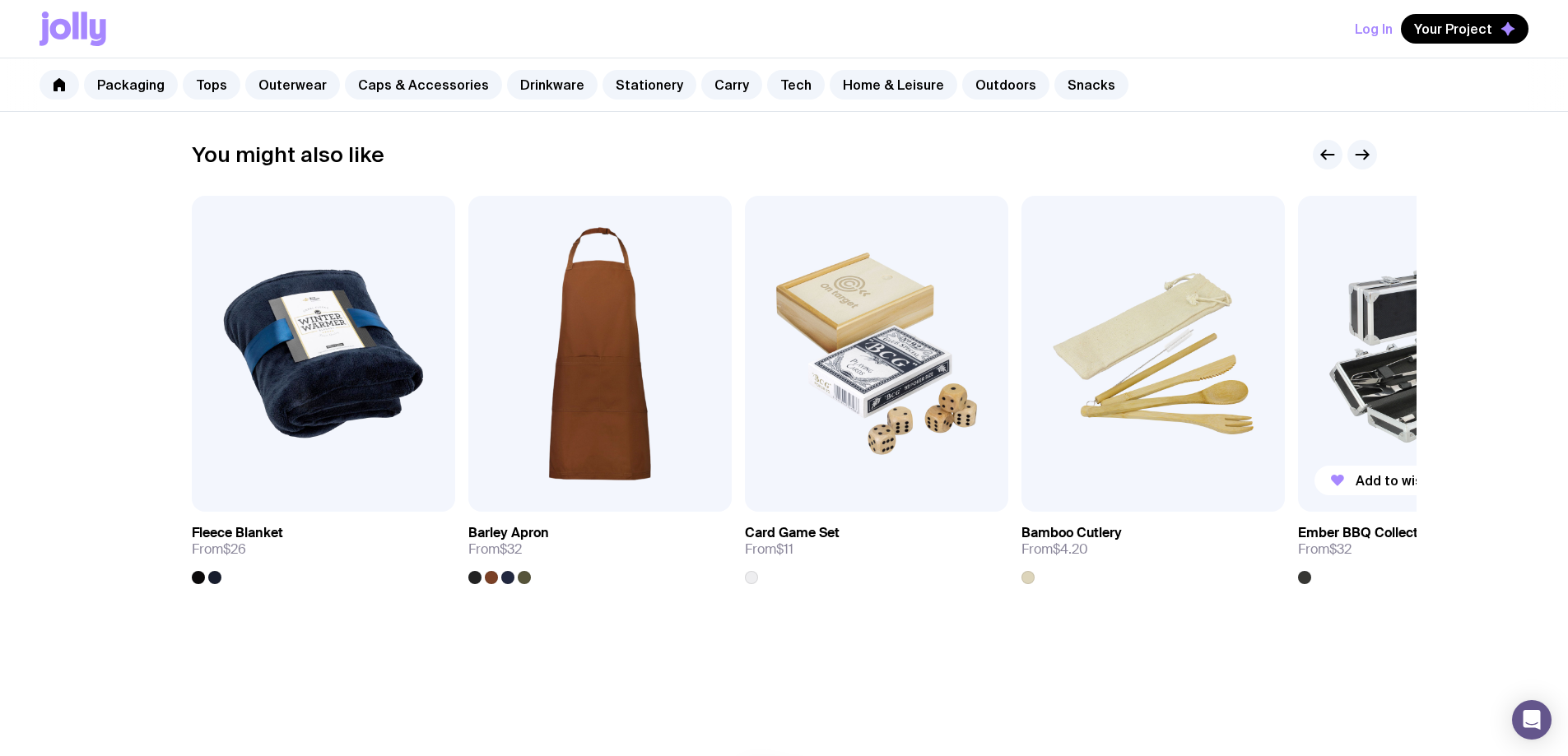
scroll to position [896, 0]
